Goal: Information Seeking & Learning: Check status

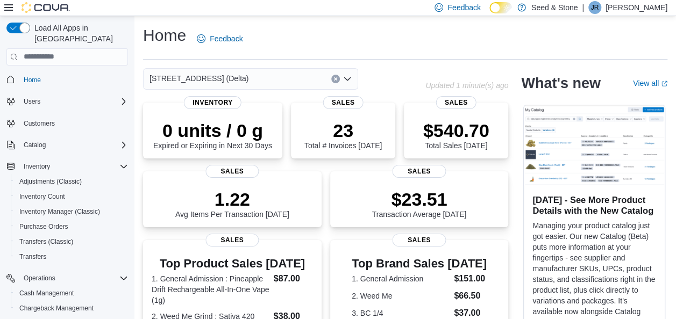
click at [407, 35] on div "Home Feedback" at bounding box center [405, 39] width 524 height 28
click at [235, 80] on div "[STREET_ADDRESS] (Delta)" at bounding box center [250, 78] width 215 height 21
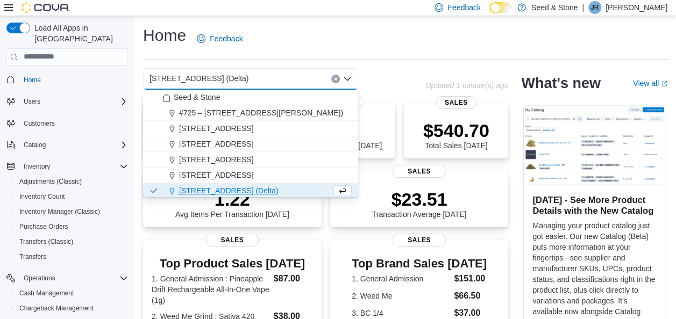
click at [253, 162] on span "512 Young Drive (Coquitlam)" at bounding box center [216, 159] width 74 height 11
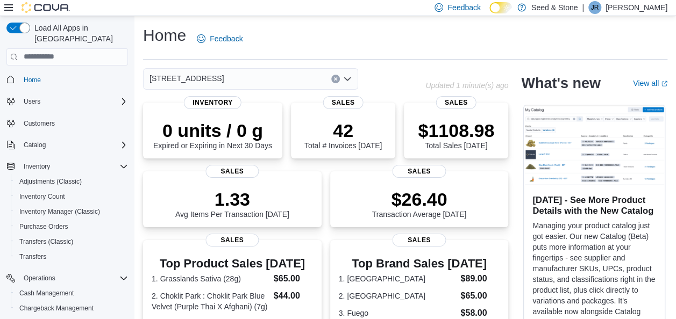
click at [292, 78] on div "512 Young Drive (Coquitlam)" at bounding box center [250, 78] width 215 height 21
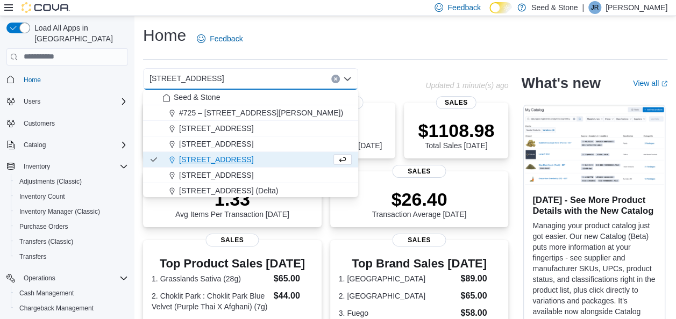
click at [393, 69] on div "512 Young Drive (Coquitlam) Combo box. Selected. 512 Young Drive (Coquitlam). P…" at bounding box center [284, 78] width 282 height 21
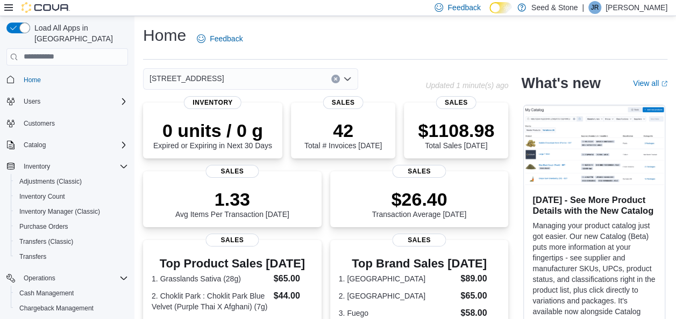
click at [274, 75] on div "512 Young Drive (Coquitlam)" at bounding box center [250, 78] width 215 height 21
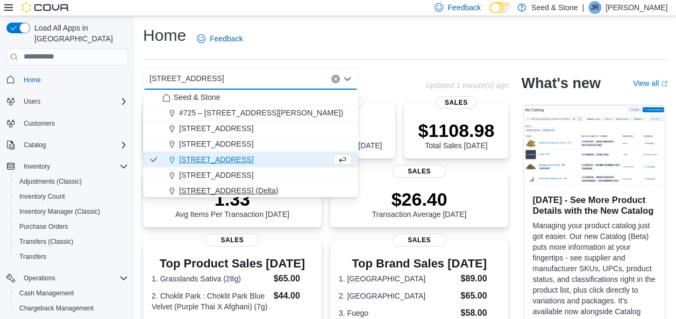
click at [244, 192] on span "[STREET_ADDRESS] (Delta)" at bounding box center [228, 190] width 99 height 11
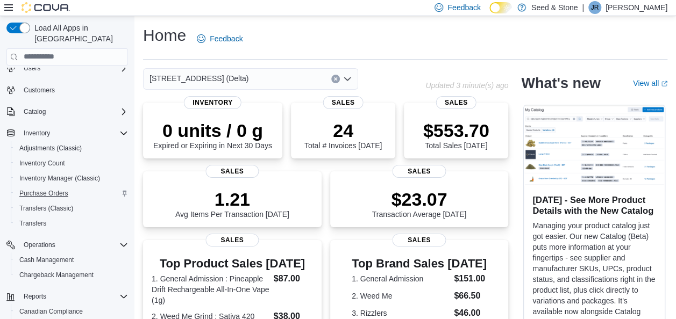
scroll to position [34, 0]
drag, startPoint x: 75, startPoint y: 197, endPoint x: 39, endPoint y: 164, distance: 49.5
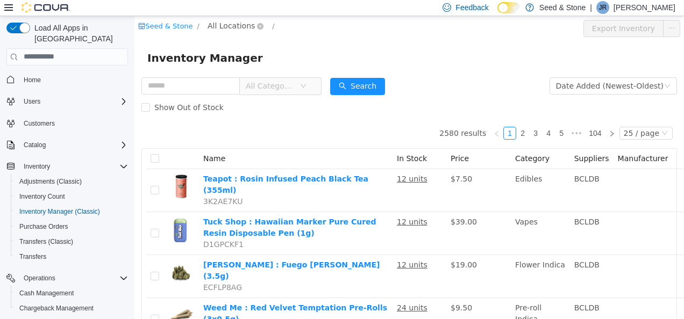
click at [227, 27] on span "All Locations" at bounding box center [230, 25] width 47 height 12
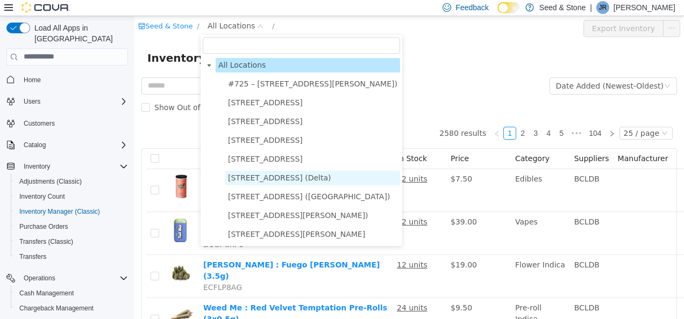
click at [302, 175] on span "616 Chester Rd. (Delta)" at bounding box center [279, 177] width 103 height 9
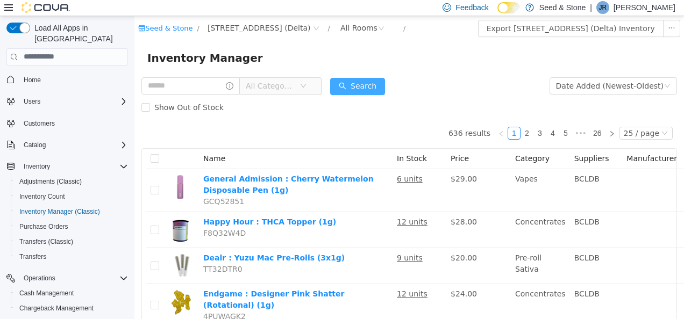
click at [361, 83] on button "Search" at bounding box center [357, 85] width 55 height 17
click at [288, 88] on span "All Categories" at bounding box center [270, 85] width 49 height 11
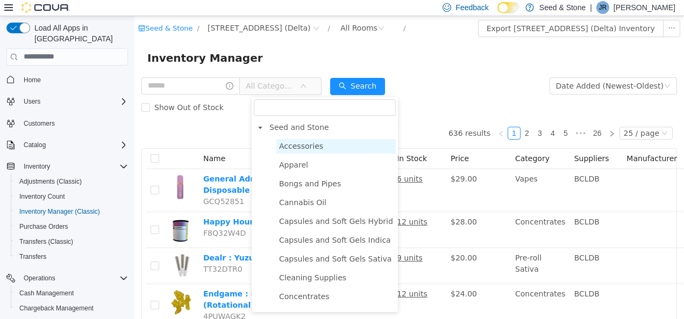
click at [305, 149] on span "Accessories" at bounding box center [301, 145] width 44 height 9
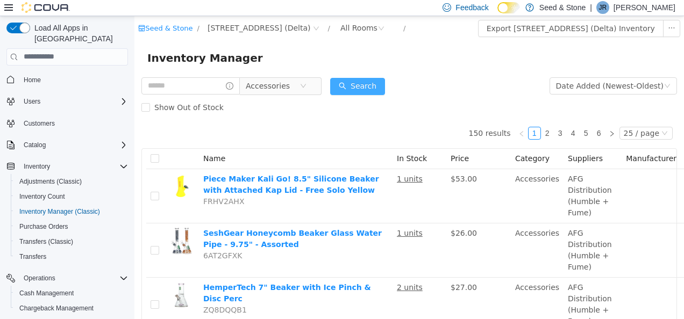
click at [368, 91] on button "Search" at bounding box center [357, 85] width 55 height 17
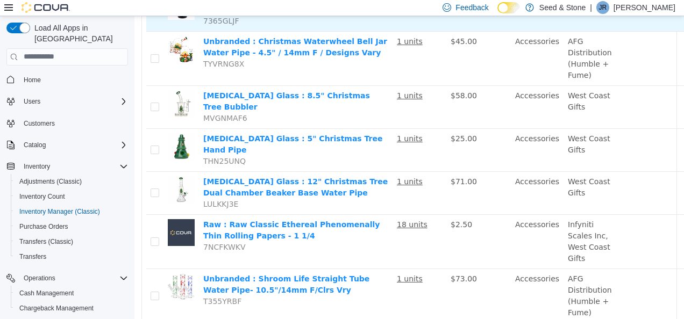
scroll to position [1181, 0]
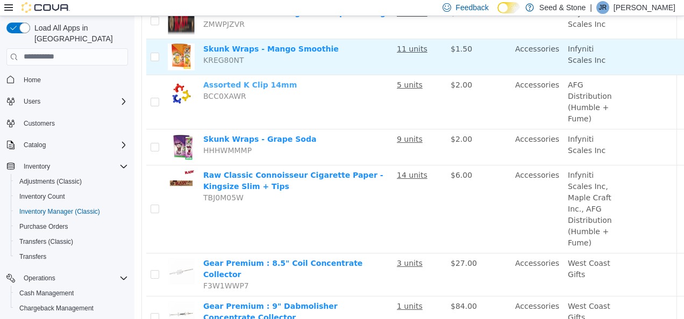
scroll to position [967, 0]
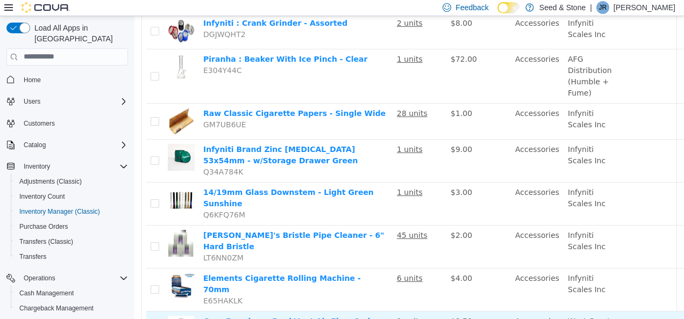
scroll to position [942, 0]
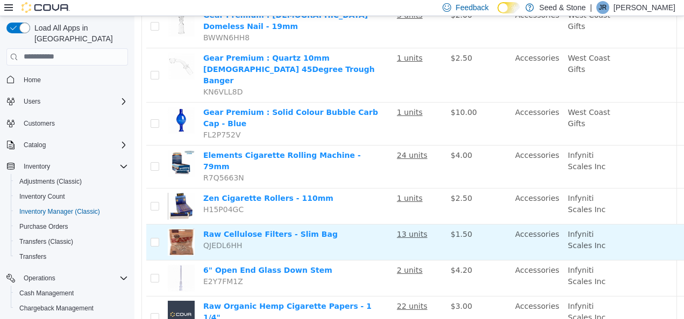
scroll to position [878, 0]
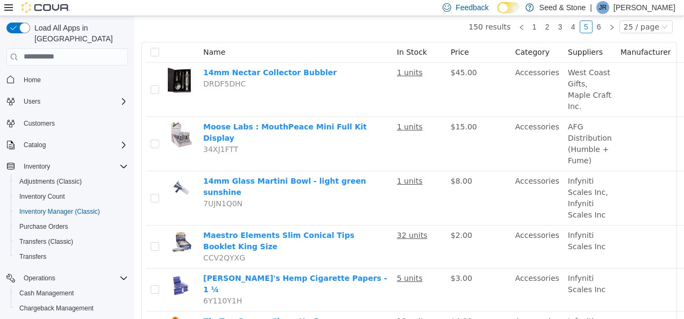
scroll to position [107, 0]
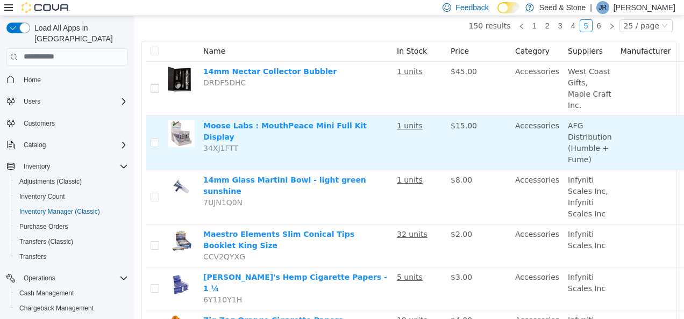
click at [328, 139] on td "Moose Labs : MouthPeace Mini Full Kit Display 34XJ1FTT" at bounding box center [295, 143] width 193 height 54
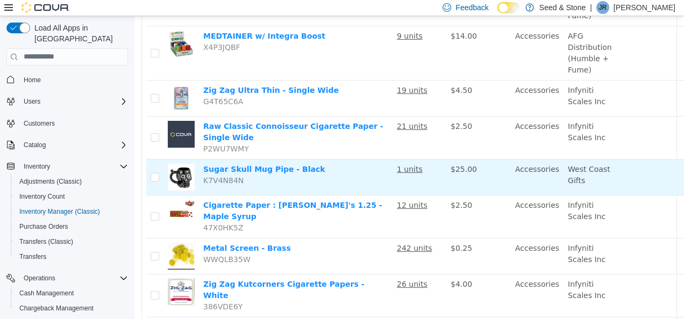
scroll to position [1053, 0]
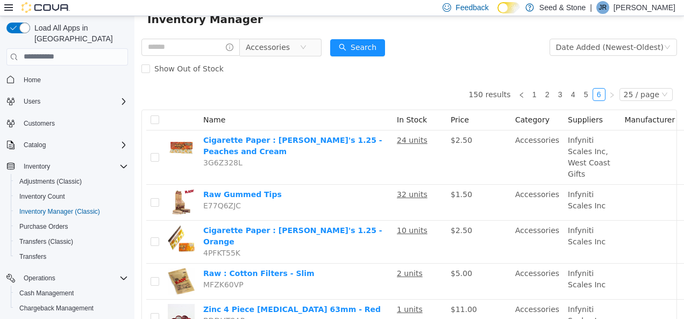
scroll to position [33, 0]
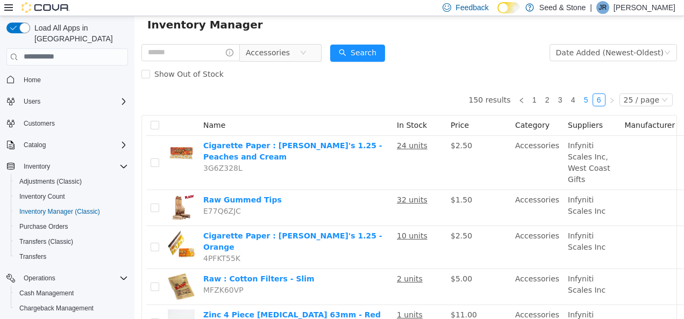
click at [581, 99] on link "5" at bounding box center [586, 100] width 12 height 12
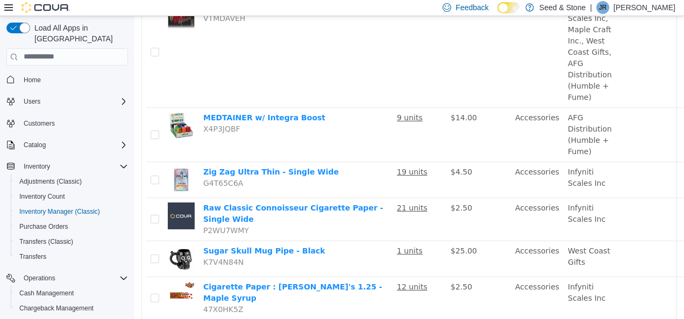
scroll to position [1053, 0]
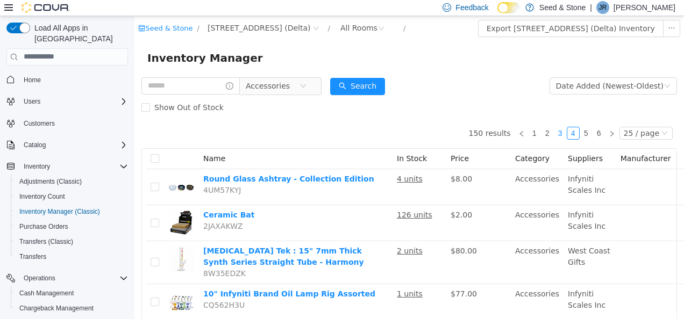
click at [556, 132] on link "3" at bounding box center [560, 133] width 12 height 12
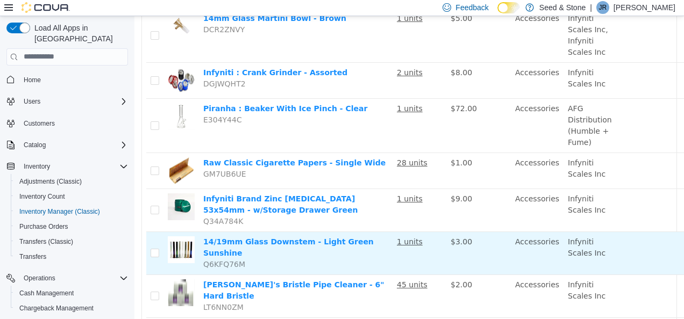
scroll to position [942, 0]
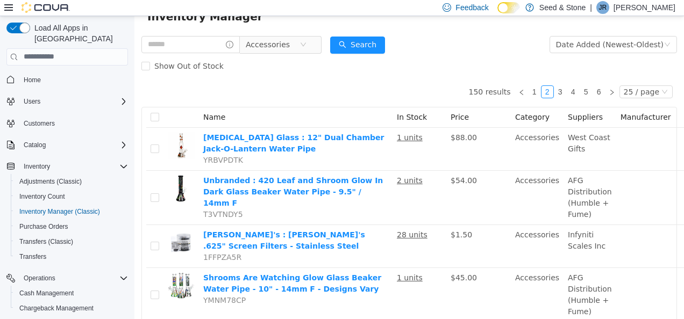
scroll to position [39, 0]
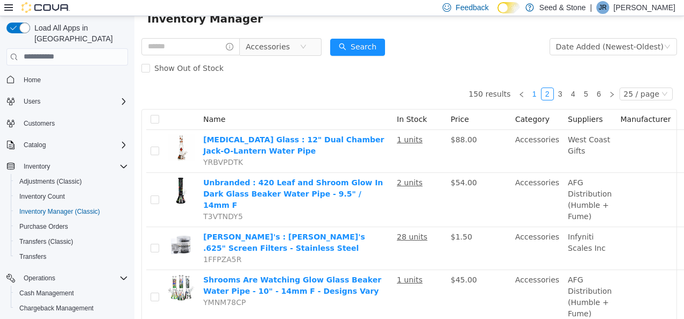
click at [528, 94] on link "1" at bounding box center [534, 94] width 12 height 12
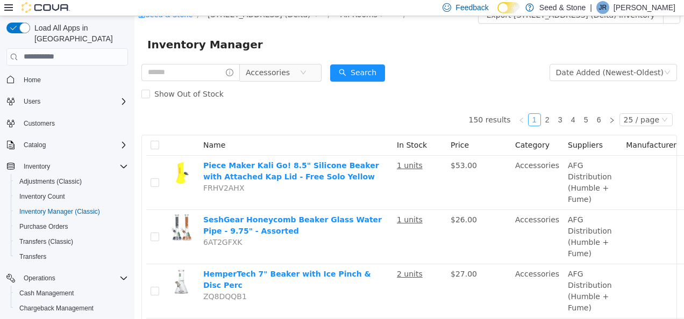
scroll to position [13, 0]
click at [213, 75] on input "text" at bounding box center [190, 72] width 98 height 17
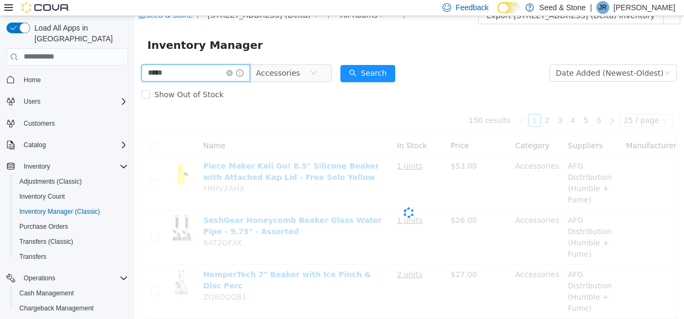
scroll to position [8, 0]
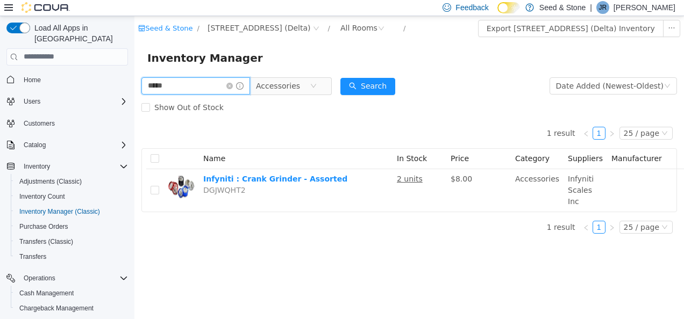
click at [192, 78] on input "*****" at bounding box center [195, 85] width 109 height 17
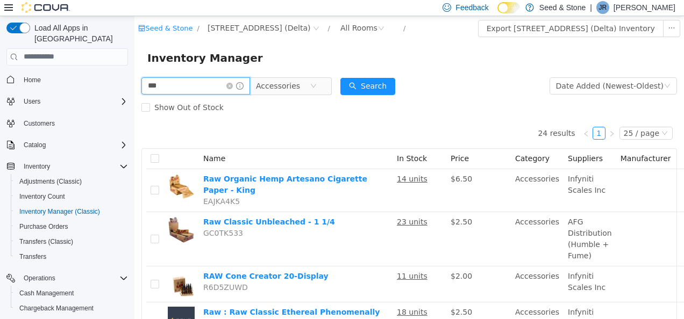
click at [196, 78] on input "***" at bounding box center [195, 85] width 109 height 17
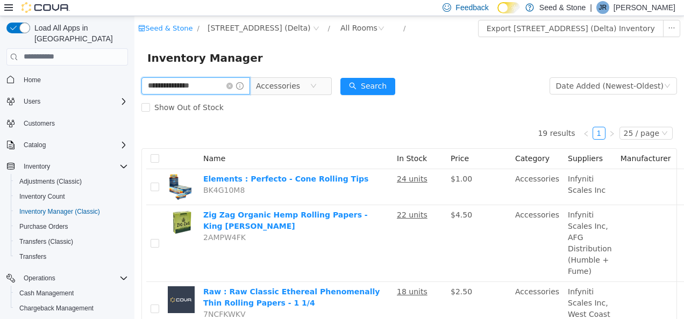
type input "**********"
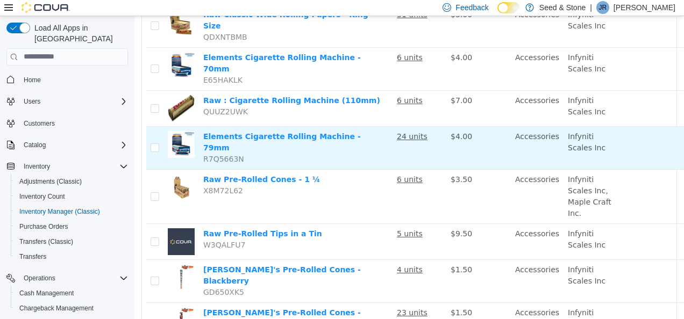
scroll to position [477, 0]
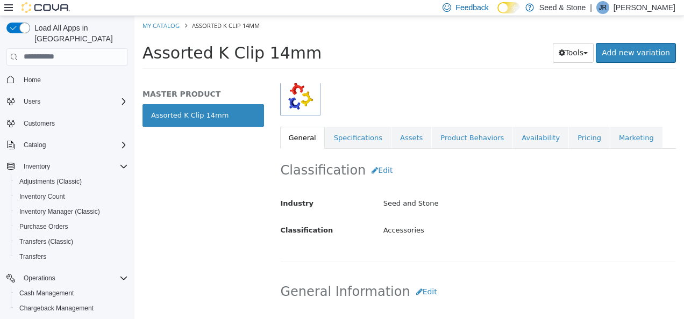
scroll to position [377, 0]
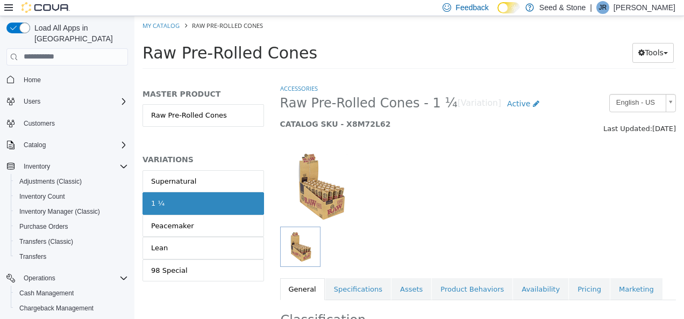
click at [335, 106] on span "Raw Pre-Rolled Cones - 1 ¼" at bounding box center [368, 103] width 177 height 17
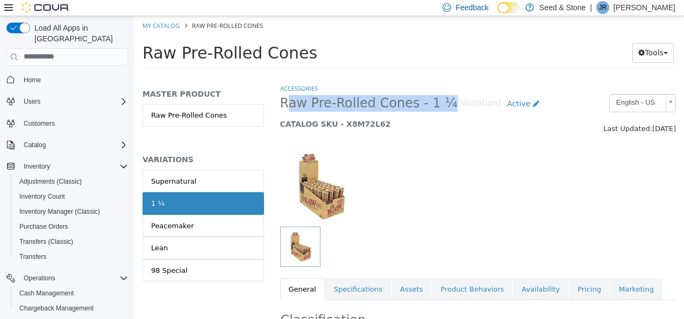
click at [335, 106] on span "Raw Pre-Rolled Cones - 1 ¼" at bounding box center [368, 103] width 177 height 17
copy span "Raw Pre-Rolled Cones - 1 ¼"
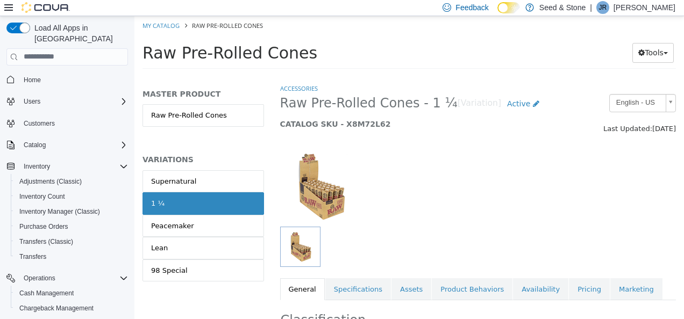
click at [353, 126] on h5 "CATALOG SKU - X8M72L62" at bounding box center [426, 124] width 293 height 10
copy h5 "X8M72L62"
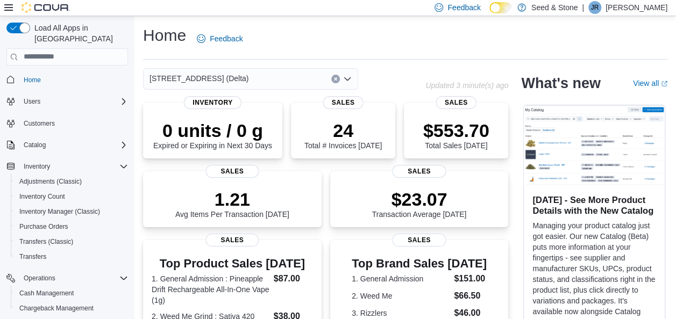
click at [283, 78] on div "[STREET_ADDRESS] (Delta)" at bounding box center [250, 78] width 215 height 21
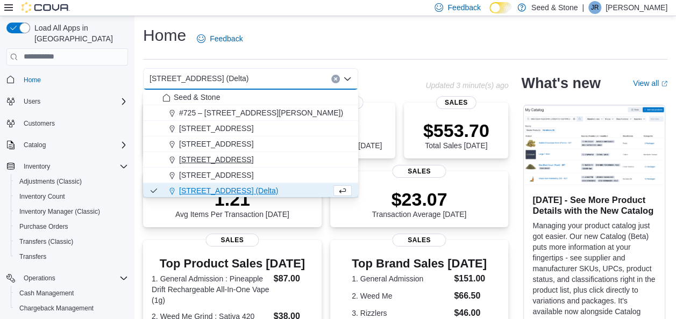
click at [253, 162] on span "[STREET_ADDRESS]" at bounding box center [216, 159] width 74 height 11
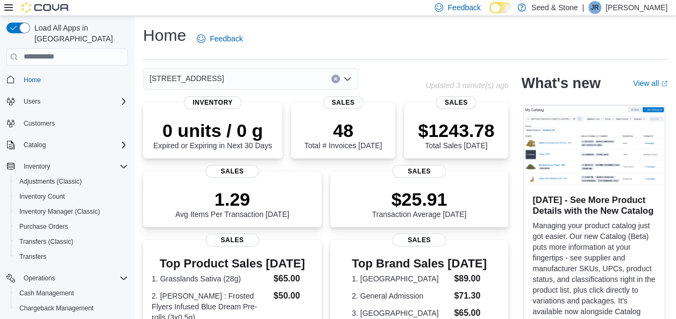
click at [283, 77] on div "[STREET_ADDRESS]" at bounding box center [250, 78] width 215 height 21
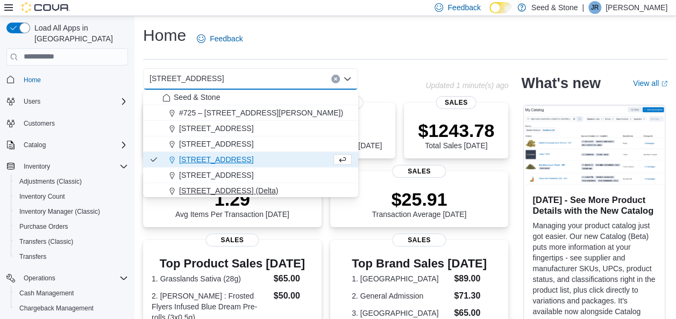
click at [252, 190] on span "616 Chester Rd. (Delta)" at bounding box center [228, 190] width 99 height 11
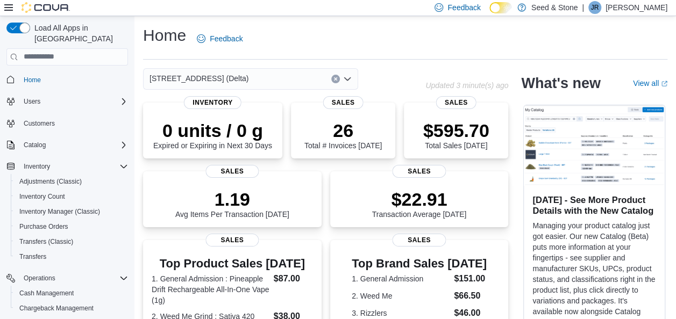
scroll to position [141, 0]
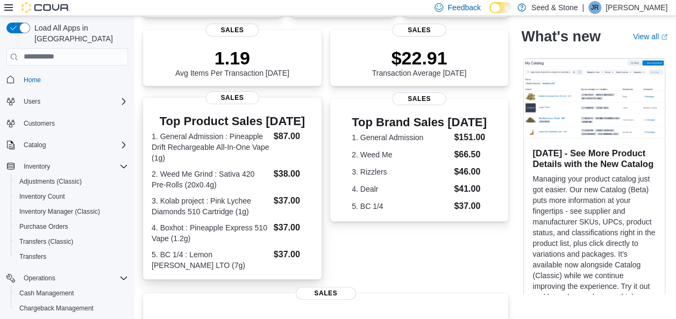
click dl "1. General Admission : Pineapple Drift Rechargeable All-In-One Vape (1g) $87.00…"
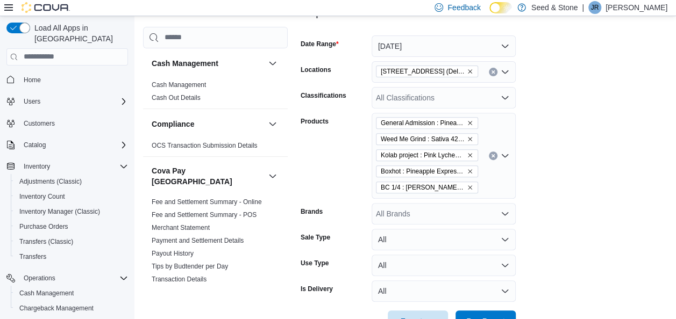
scroll to position [164, 0]
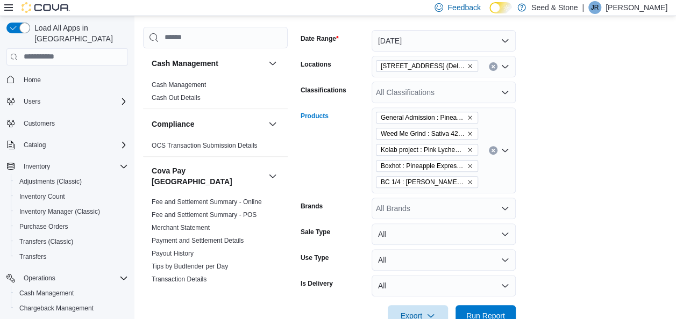
click at [492, 150] on icon "Clear input" at bounding box center [492, 150] width 3 height 3
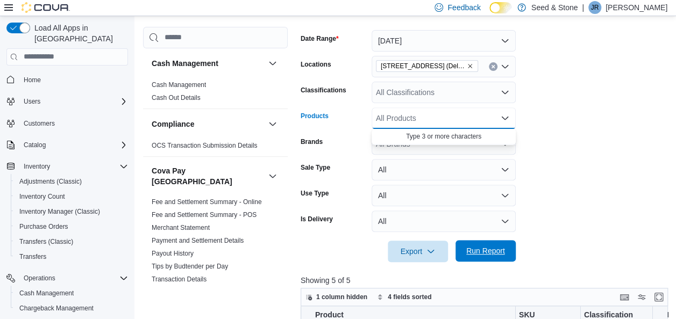
click at [476, 252] on span "Run Report" at bounding box center [485, 251] width 39 height 11
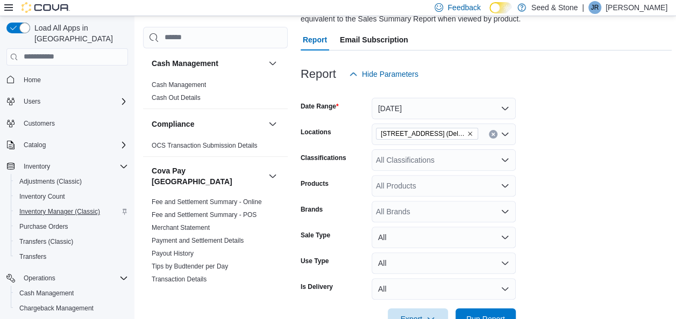
scroll to position [96, 0]
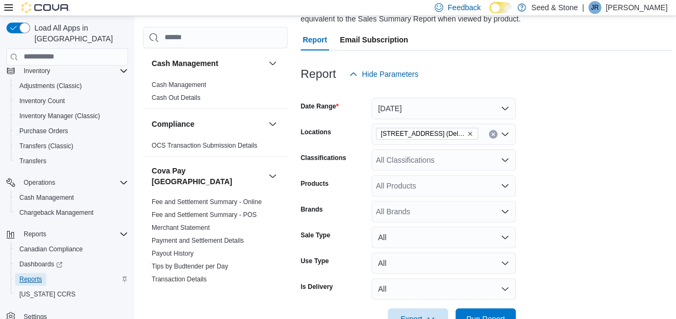
click at [34, 275] on span "Reports" at bounding box center [30, 279] width 23 height 9
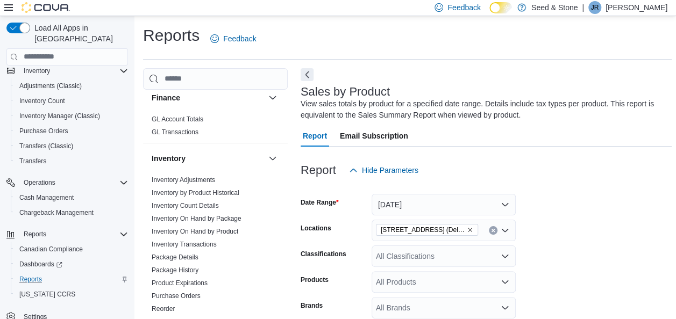
scroll to position [424, 0]
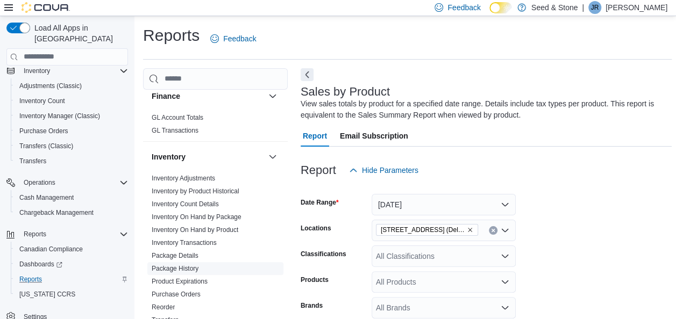
click at [190, 265] on link "Package History" at bounding box center [175, 269] width 47 height 8
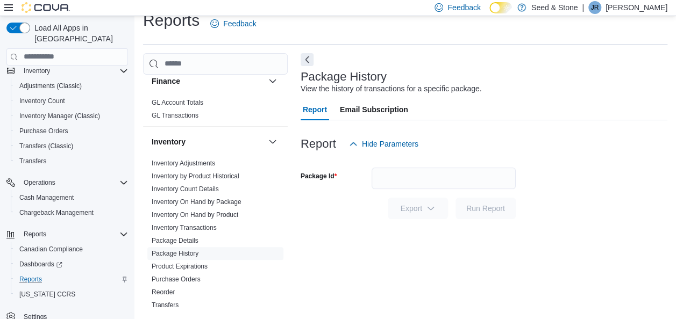
scroll to position [18, 0]
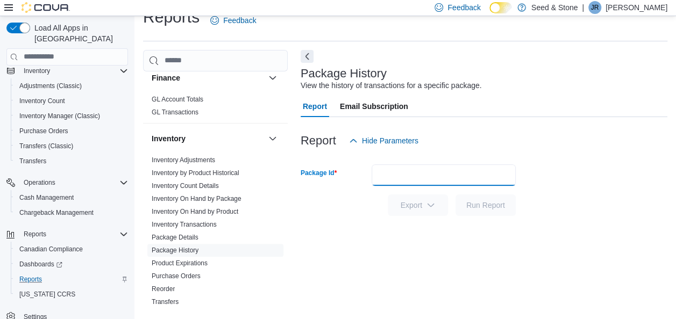
click at [422, 168] on input "Package Id" at bounding box center [443, 174] width 144 height 21
click at [415, 170] on input "Package Id" at bounding box center [443, 174] width 144 height 21
paste input "**********"
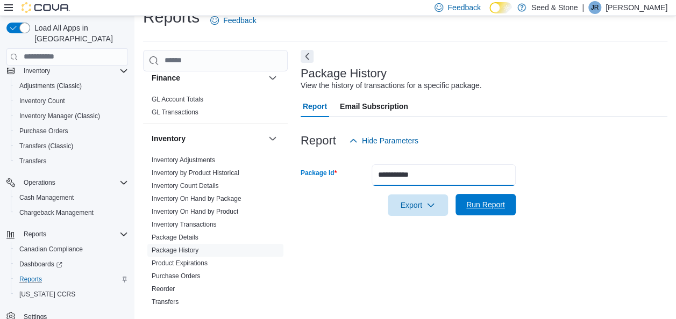
type input "**********"
click at [465, 205] on span "Run Report" at bounding box center [485, 204] width 47 height 21
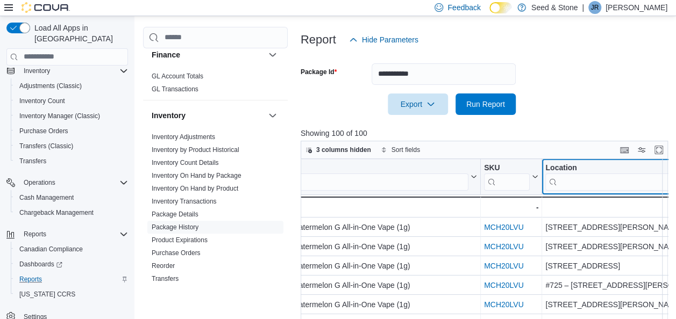
scroll to position [0, 138]
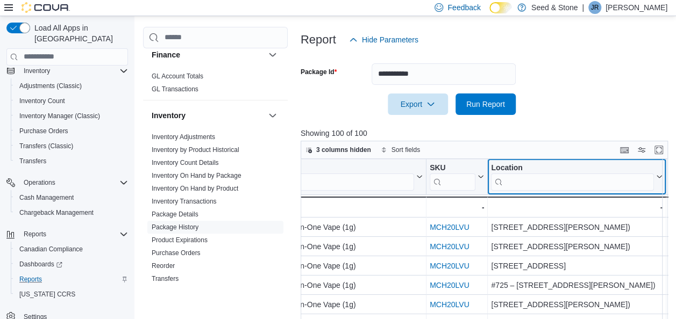
click at [595, 185] on div "Product Click to view column header actions SKU Click to view column header act…" at bounding box center [485, 268] width 371 height 218
click at [585, 181] on input "search" at bounding box center [572, 181] width 163 height 17
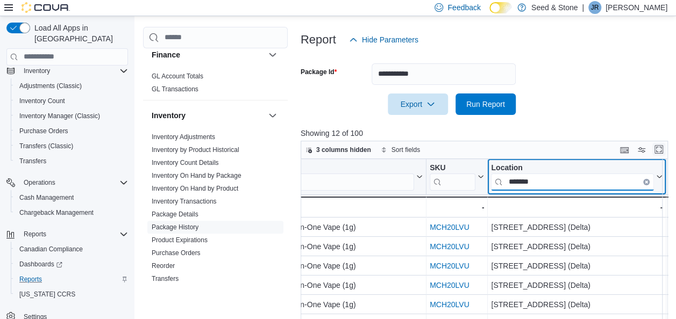
type input "*******"
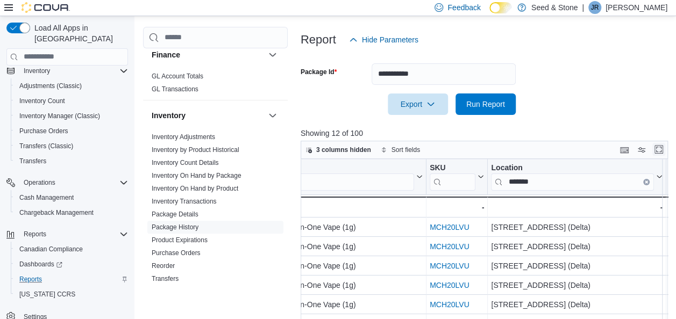
click at [662, 146] on button "Enter fullscreen" at bounding box center [658, 149] width 13 height 13
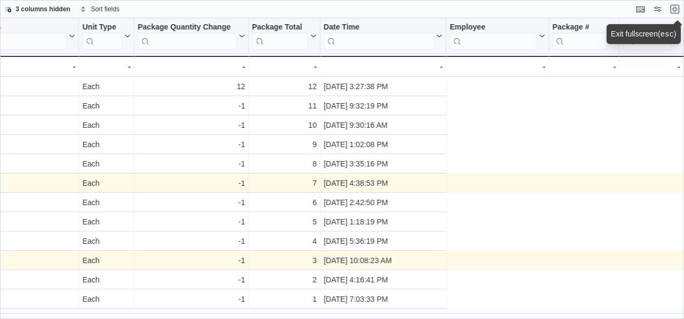
scroll to position [0, 0]
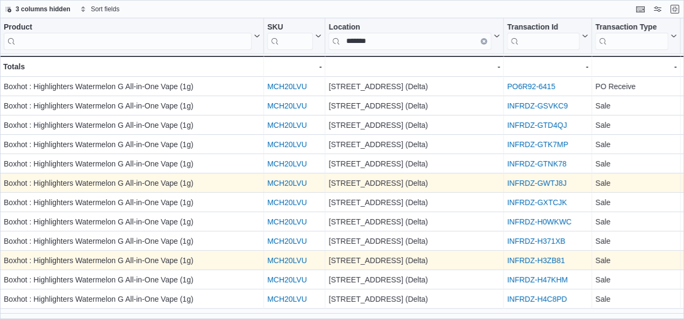
click at [673, 0] on html "Feedback Dark Mode Seed & Stone | JR Jimmie Rao Load All Apps in New Hub Home U…" at bounding box center [342, 159] width 684 height 319
drag, startPoint x: 654, startPoint y: 1, endPoint x: 673, endPoint y: -12, distance: 23.6
click at [673, 0] on html "Feedback Dark Mode Seed & Stone | JR Jimmie Rao Load All Apps in New Hub Home U…" at bounding box center [342, 159] width 684 height 319
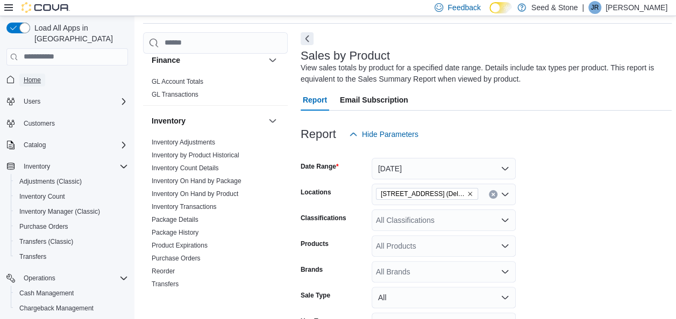
click at [28, 76] on span "Home" at bounding box center [32, 80] width 17 height 9
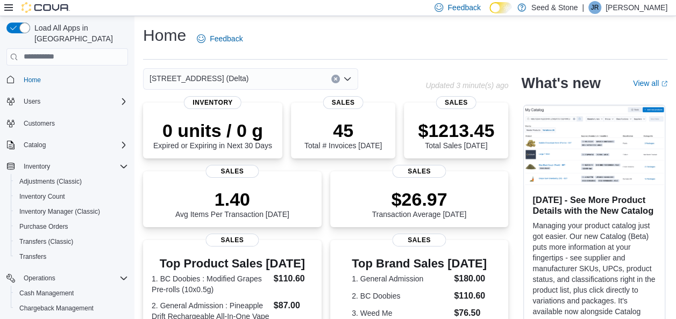
click at [620, 48] on div "Home Feedback" at bounding box center [405, 39] width 524 height 28
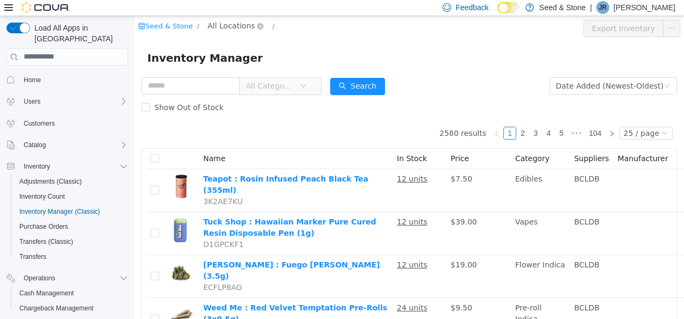
click at [226, 25] on span "All Locations" at bounding box center [230, 25] width 47 height 12
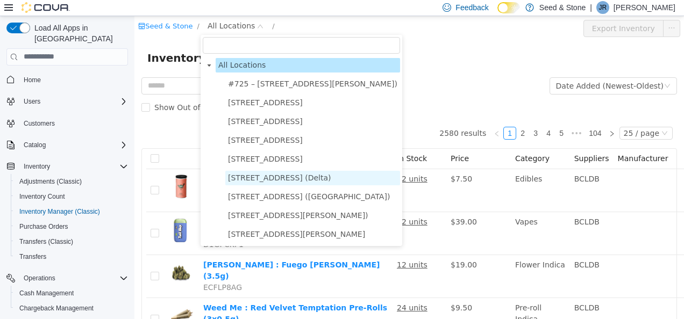
click at [304, 177] on span "[STREET_ADDRESS] (Delta)" at bounding box center [312, 177] width 175 height 15
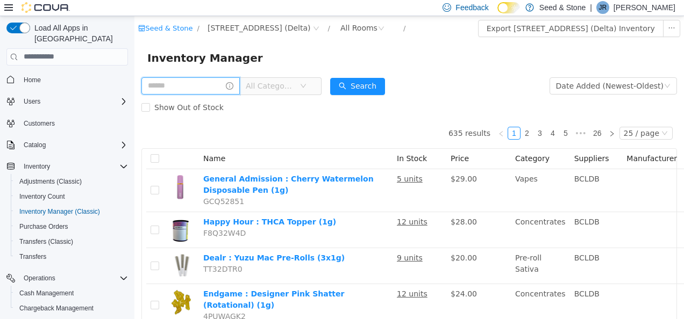
click at [178, 82] on input "text" at bounding box center [190, 85] width 98 height 17
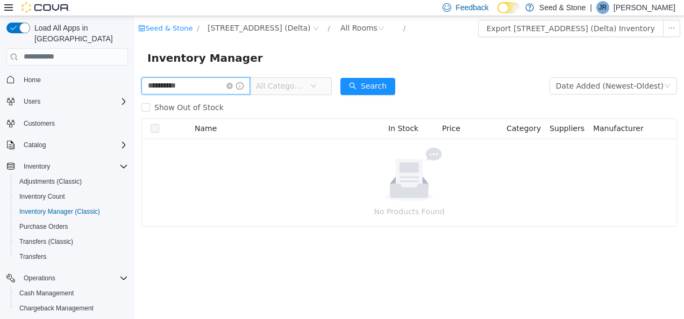
type input "**********"
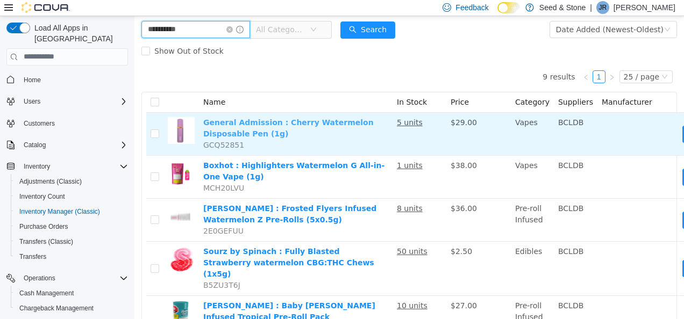
scroll to position [58, 0]
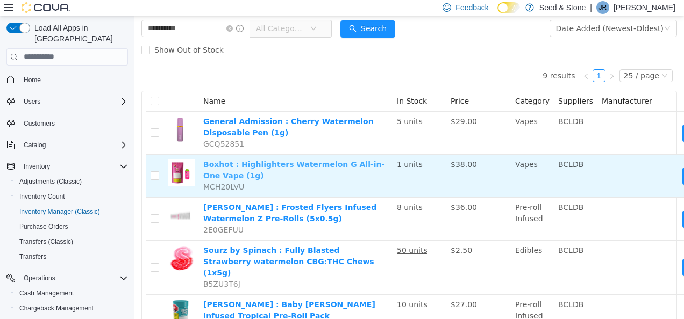
click at [256, 163] on link "Boxhot : Highlighters Watermelon G All-in-One Vape (1g)" at bounding box center [293, 170] width 181 height 20
click at [225, 187] on span "MCH20LVU" at bounding box center [223, 186] width 41 height 9
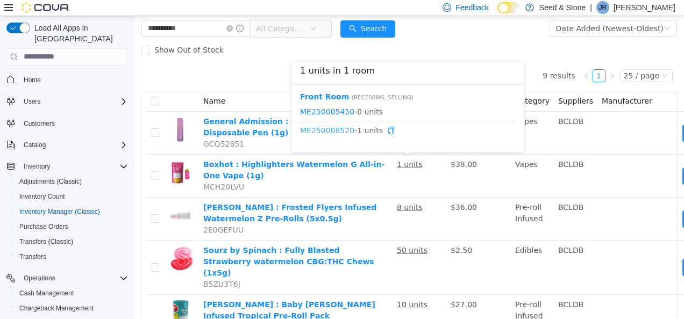
drag, startPoint x: 325, startPoint y: 129, endPoint x: 315, endPoint y: 129, distance: 9.1
click at [315, 129] on link "ME250008520" at bounding box center [327, 130] width 54 height 9
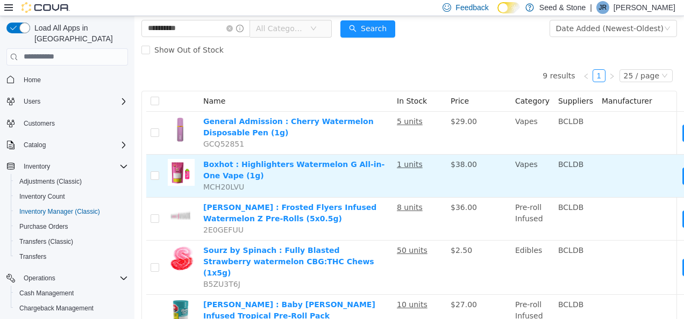
click at [619, 158] on td at bounding box center [637, 175] width 81 height 43
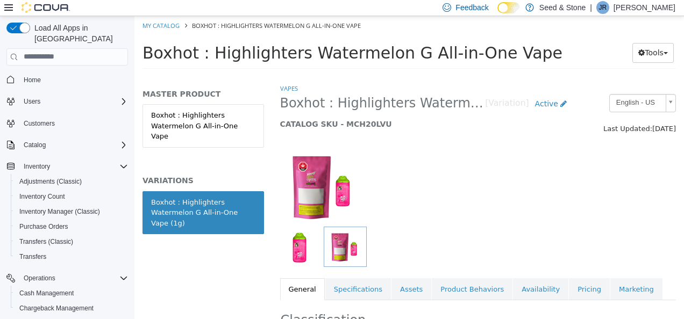
scroll to position [98, 0]
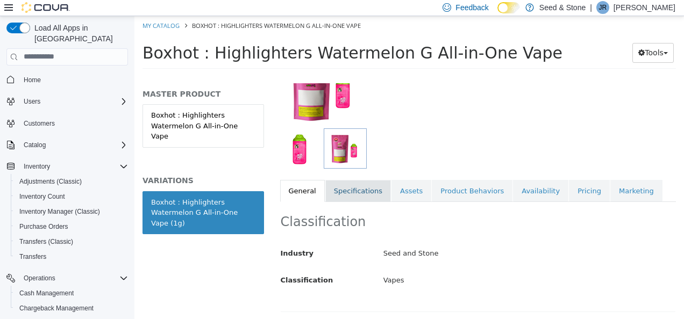
click at [339, 193] on link "Specifications" at bounding box center [358, 191] width 66 height 23
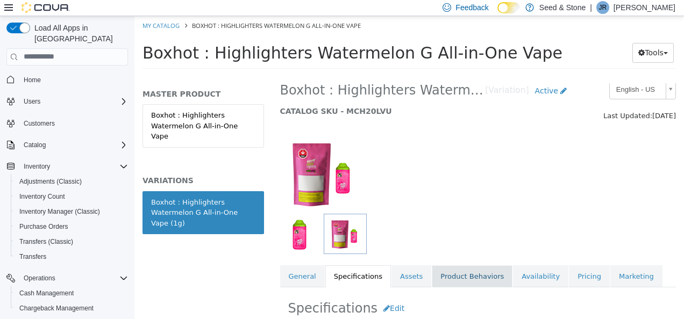
scroll to position [12, 0]
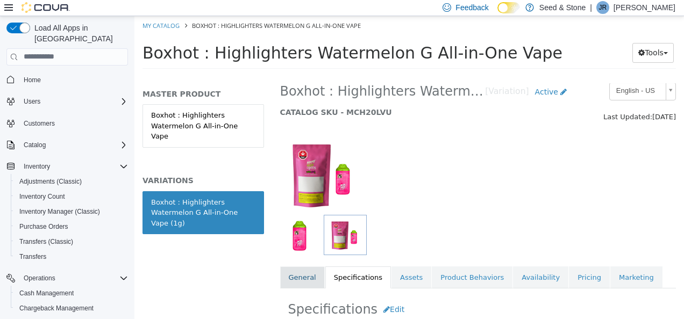
click at [303, 279] on link "General" at bounding box center [302, 277] width 45 height 23
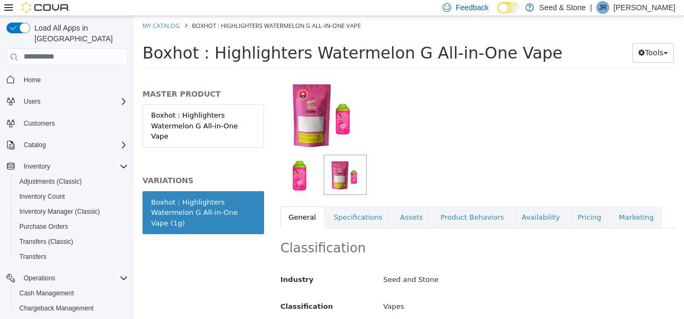
scroll to position [28, 0]
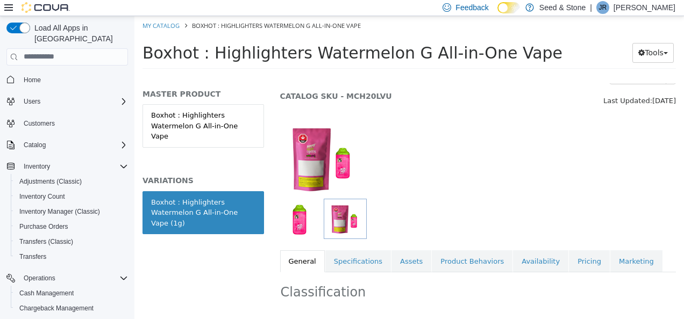
click at [175, 51] on span "Boxhot : Highlighters Watermelon G All-in-One Vape" at bounding box center [352, 52] width 420 height 19
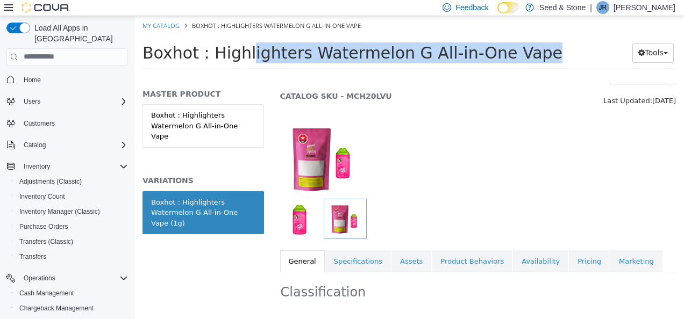
click at [175, 51] on span "Boxhot : Highlighters Watermelon G All-in-One Vape" at bounding box center [352, 52] width 420 height 19
copy div "Boxhot : Highlighters Watermelon G All-in-One Vape Tools Move Variations Print …"
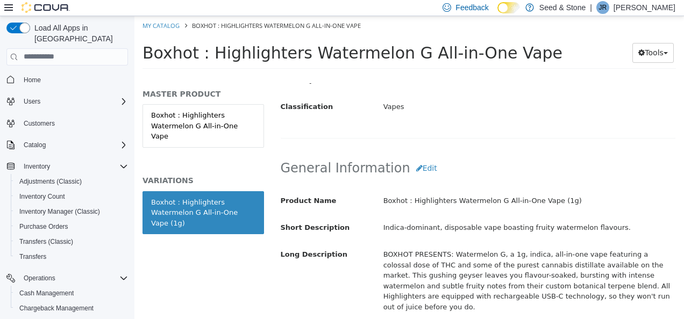
click at [484, 161] on h2 "General Information Edit" at bounding box center [478, 168] width 395 height 20
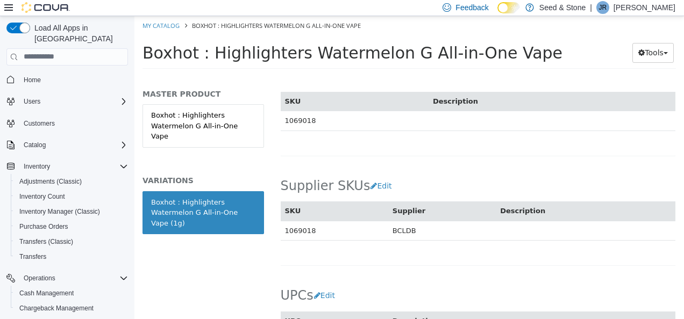
scroll to position [776, 0]
click at [297, 110] on td "1069018" at bounding box center [355, 120] width 148 height 20
copy td "1069018"
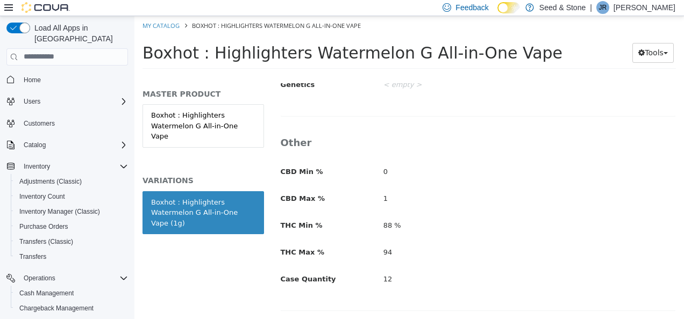
scroll to position [666, 0]
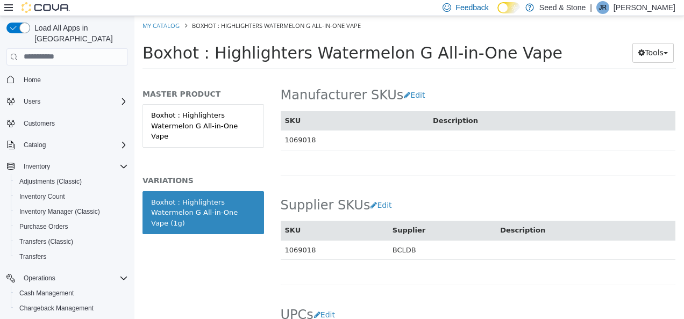
scroll to position [874, 0]
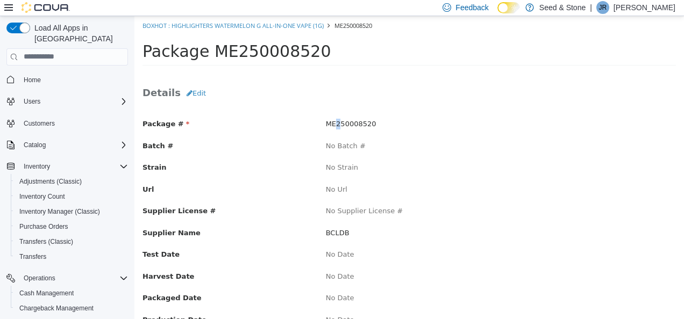
drag, startPoint x: 347, startPoint y: 125, endPoint x: 335, endPoint y: 121, distance: 12.4
click at [335, 121] on span "ME250008520" at bounding box center [351, 123] width 51 height 8
copy span "ME250008520"
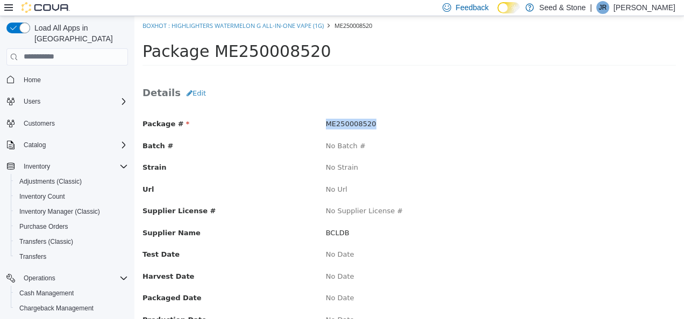
copy span "ME250008520"
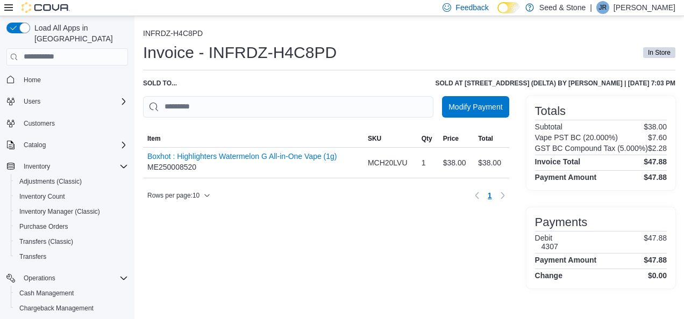
click at [609, 39] on ol "INFRDZ-H4C8PD" at bounding box center [409, 34] width 532 height 11
click at [52, 192] on span "Inventory Count" at bounding box center [42, 196] width 46 height 9
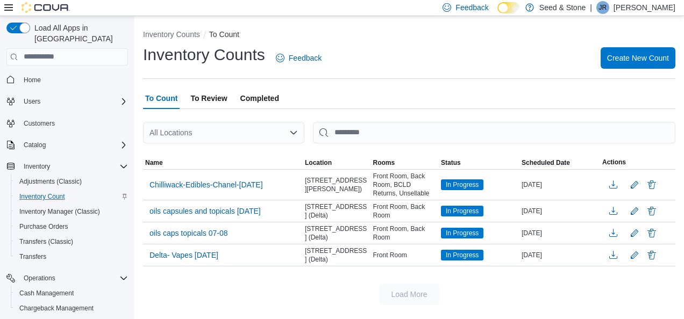
click at [262, 97] on span "Completed" at bounding box center [259, 98] width 39 height 21
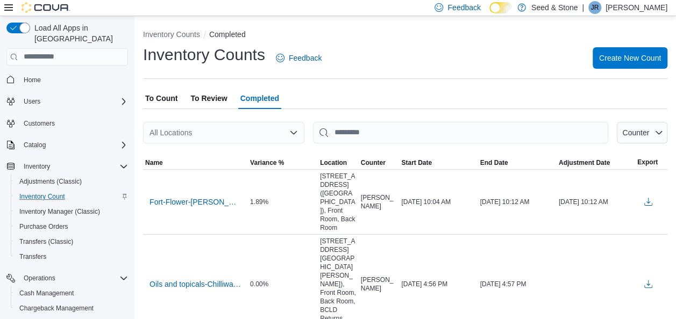
click at [262, 131] on div "All Locations" at bounding box center [223, 132] width 161 height 21
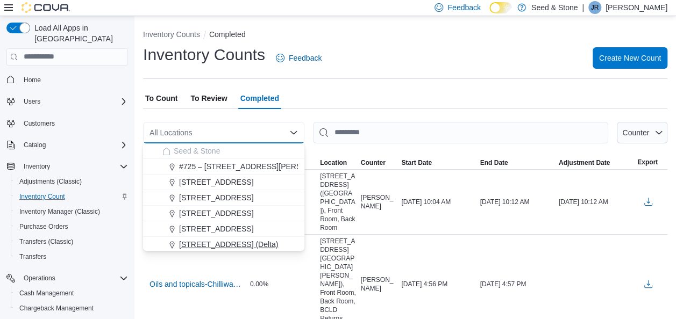
click at [246, 241] on span "[STREET_ADDRESS] (Delta)" at bounding box center [228, 244] width 99 height 11
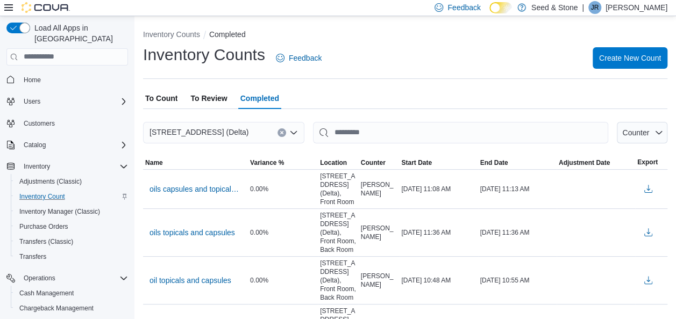
click at [203, 98] on span "To Review" at bounding box center [208, 98] width 37 height 21
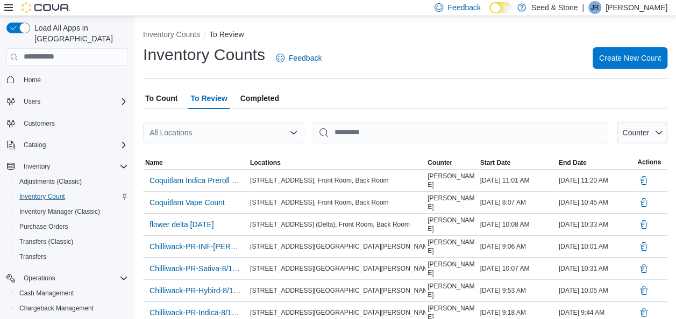
click at [211, 135] on div "All Locations" at bounding box center [223, 132] width 161 height 21
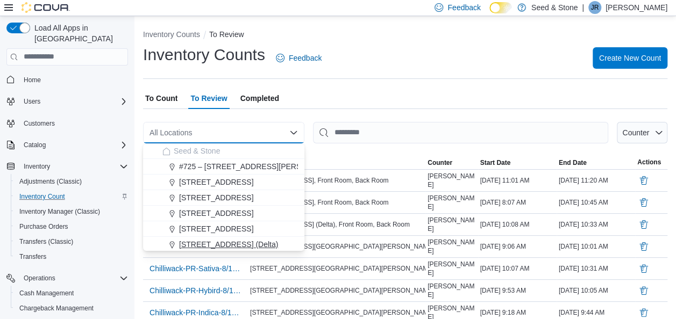
click at [213, 243] on span "[STREET_ADDRESS] (Delta)" at bounding box center [228, 244] width 99 height 11
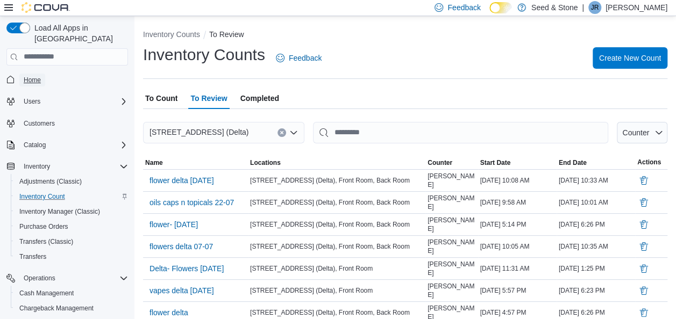
click at [24, 76] on span "Home" at bounding box center [32, 80] width 17 height 9
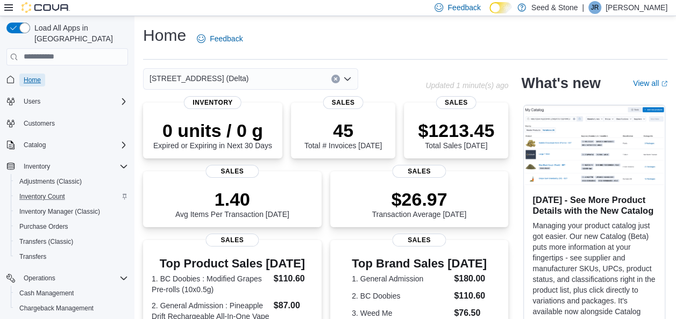
click at [32, 76] on span "Home" at bounding box center [32, 80] width 17 height 9
click at [277, 71] on div "[STREET_ADDRESS] (Delta)" at bounding box center [250, 78] width 215 height 21
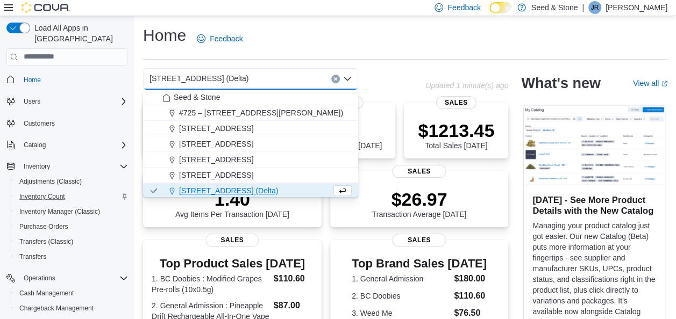
click at [253, 159] on span "512 Young Drive (Coquitlam)" at bounding box center [216, 159] width 74 height 11
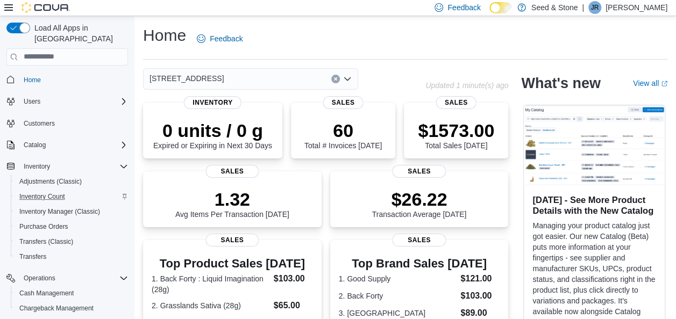
click at [257, 78] on div "[STREET_ADDRESS]" at bounding box center [250, 78] width 215 height 21
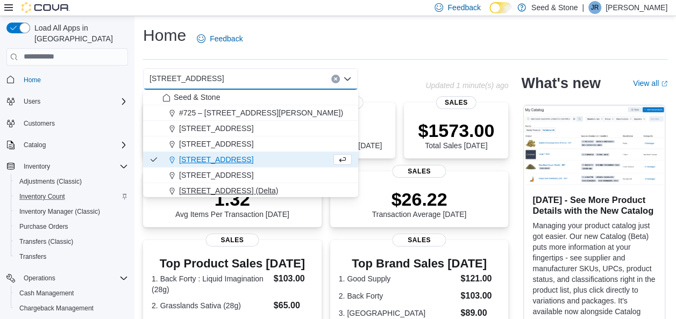
click at [214, 191] on span "[STREET_ADDRESS] (Delta)" at bounding box center [228, 190] width 99 height 11
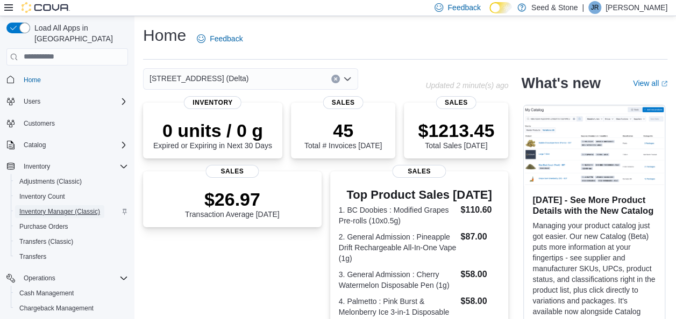
click at [72, 205] on span "Inventory Manager (Classic)" at bounding box center [59, 211] width 81 height 13
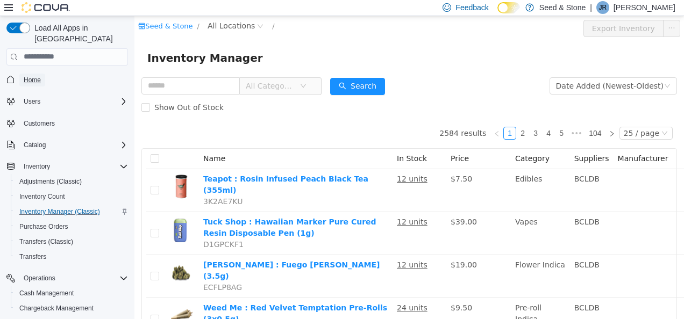
click at [28, 76] on span "Home" at bounding box center [32, 80] width 17 height 9
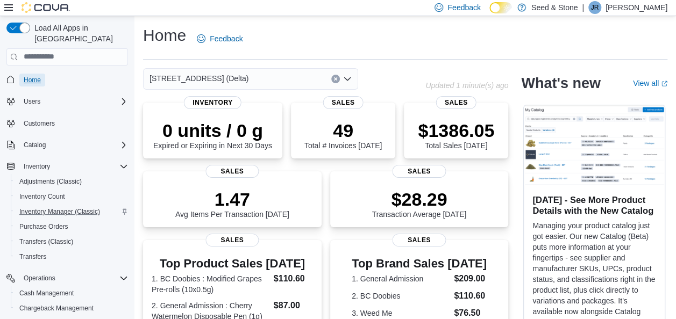
click at [34, 76] on span "Home" at bounding box center [32, 80] width 17 height 9
click at [200, 75] on span "[STREET_ADDRESS] (Delta)" at bounding box center [198, 78] width 99 height 13
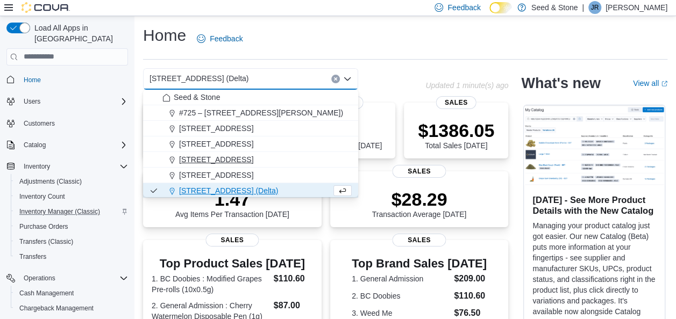
click at [253, 159] on span "[STREET_ADDRESS]" at bounding box center [216, 159] width 74 height 11
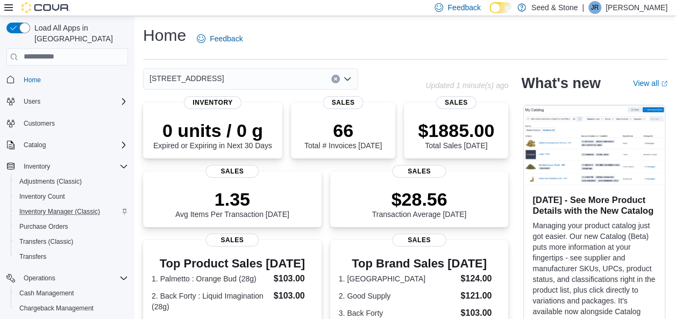
click at [272, 72] on div "[STREET_ADDRESS]" at bounding box center [250, 78] width 215 height 21
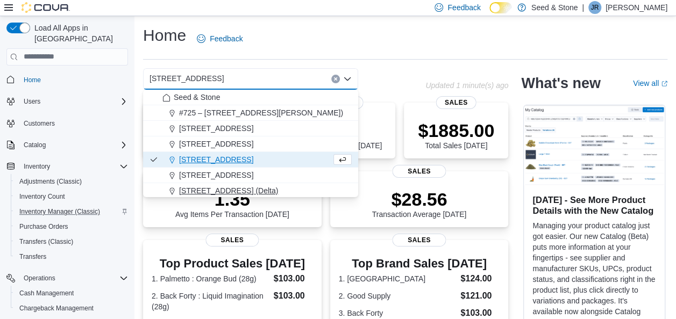
click at [253, 183] on button "[STREET_ADDRESS] (Delta)" at bounding box center [250, 191] width 215 height 16
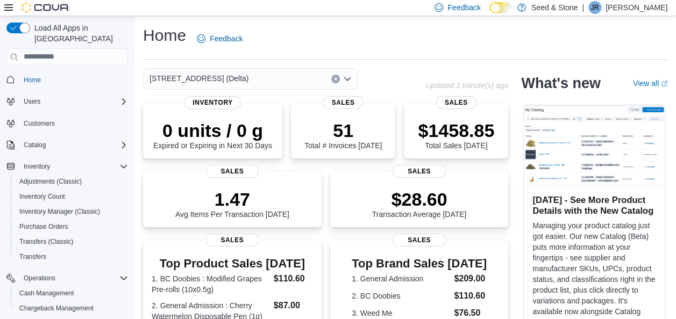
click at [306, 80] on div "[STREET_ADDRESS] (Delta)" at bounding box center [250, 78] width 215 height 21
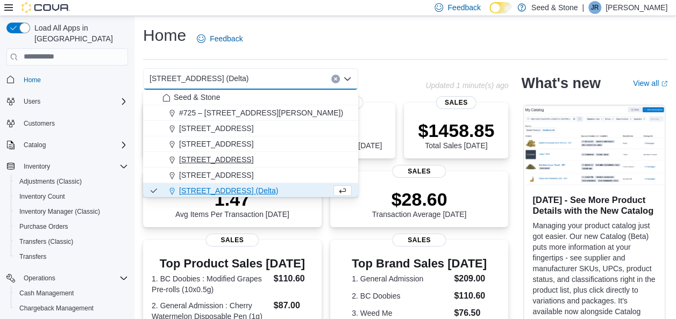
click at [253, 159] on span "[STREET_ADDRESS]" at bounding box center [216, 159] width 74 height 11
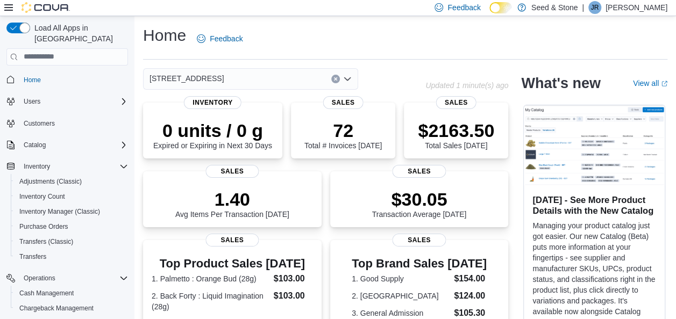
click at [224, 77] on span "[STREET_ADDRESS]" at bounding box center [186, 78] width 74 height 13
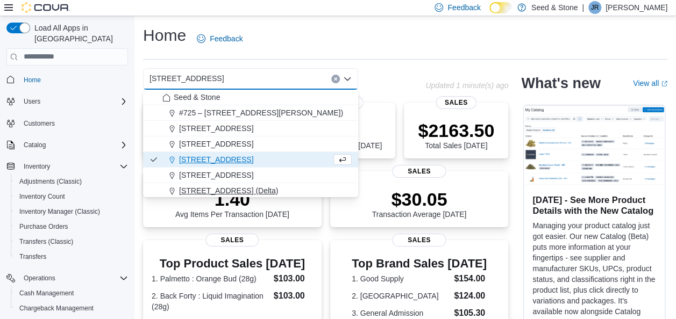
click at [228, 188] on span "[STREET_ADDRESS] (Delta)" at bounding box center [228, 190] width 99 height 11
